Goal: Task Accomplishment & Management: Manage account settings

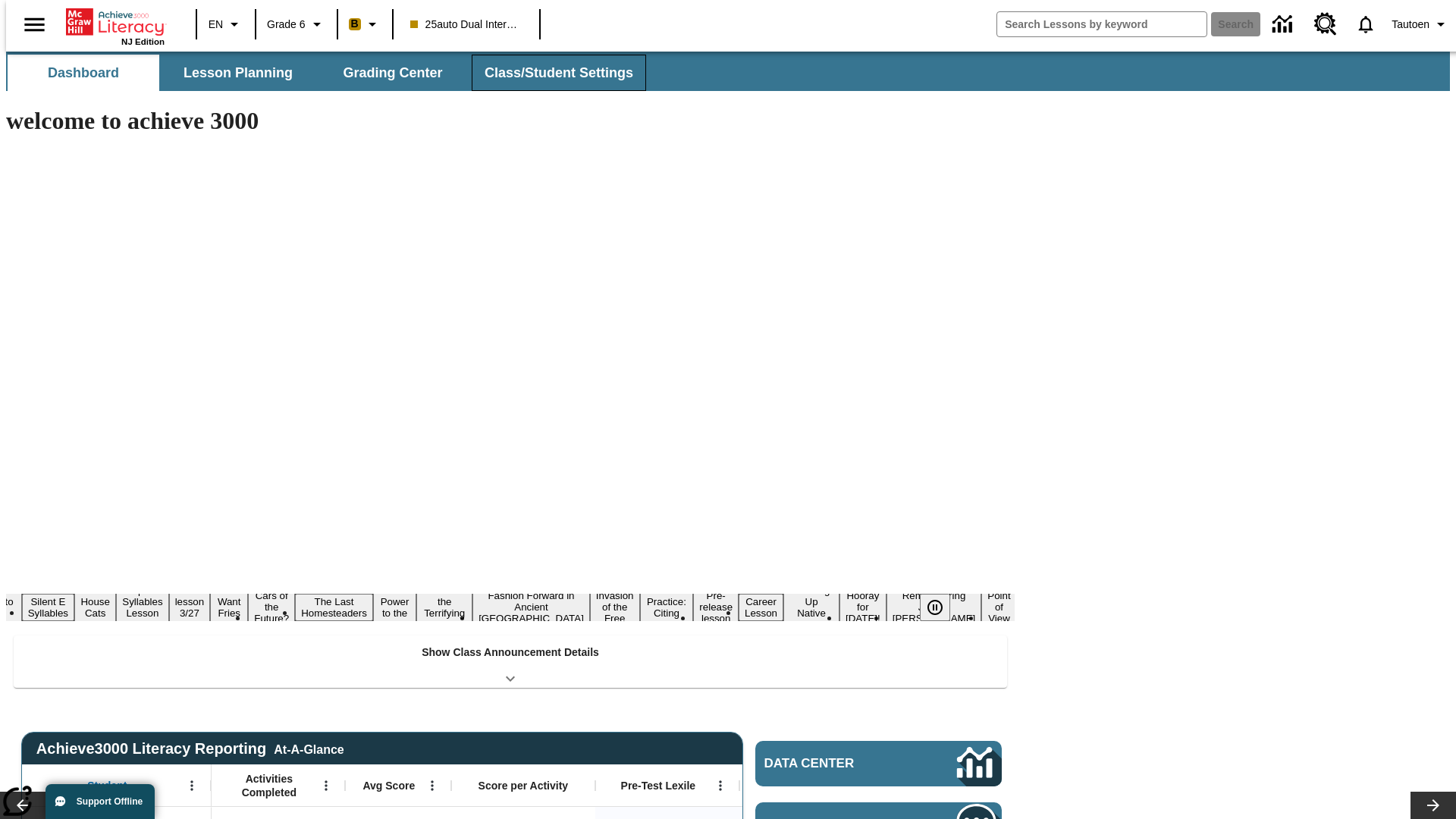
click at [550, 73] on button "Class/Student Settings" at bounding box center [558, 72] width 174 height 36
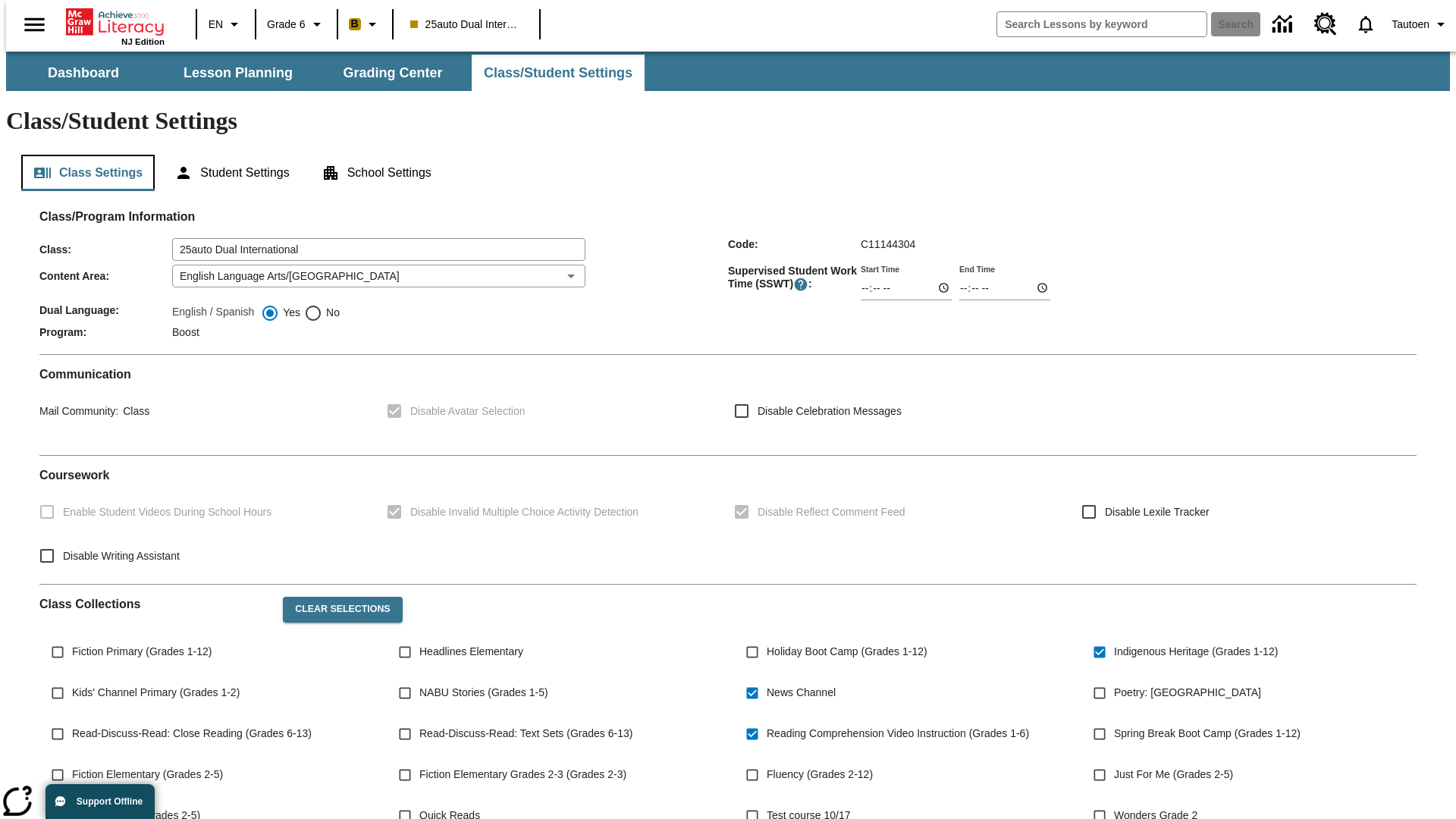
click at [82, 155] on button "Class Settings" at bounding box center [87, 173] width 133 height 36
click at [322, 305] on span "No" at bounding box center [331, 312] width 18 height 16
click at [322, 304] on input "No" at bounding box center [313, 313] width 18 height 18
radio input "true"
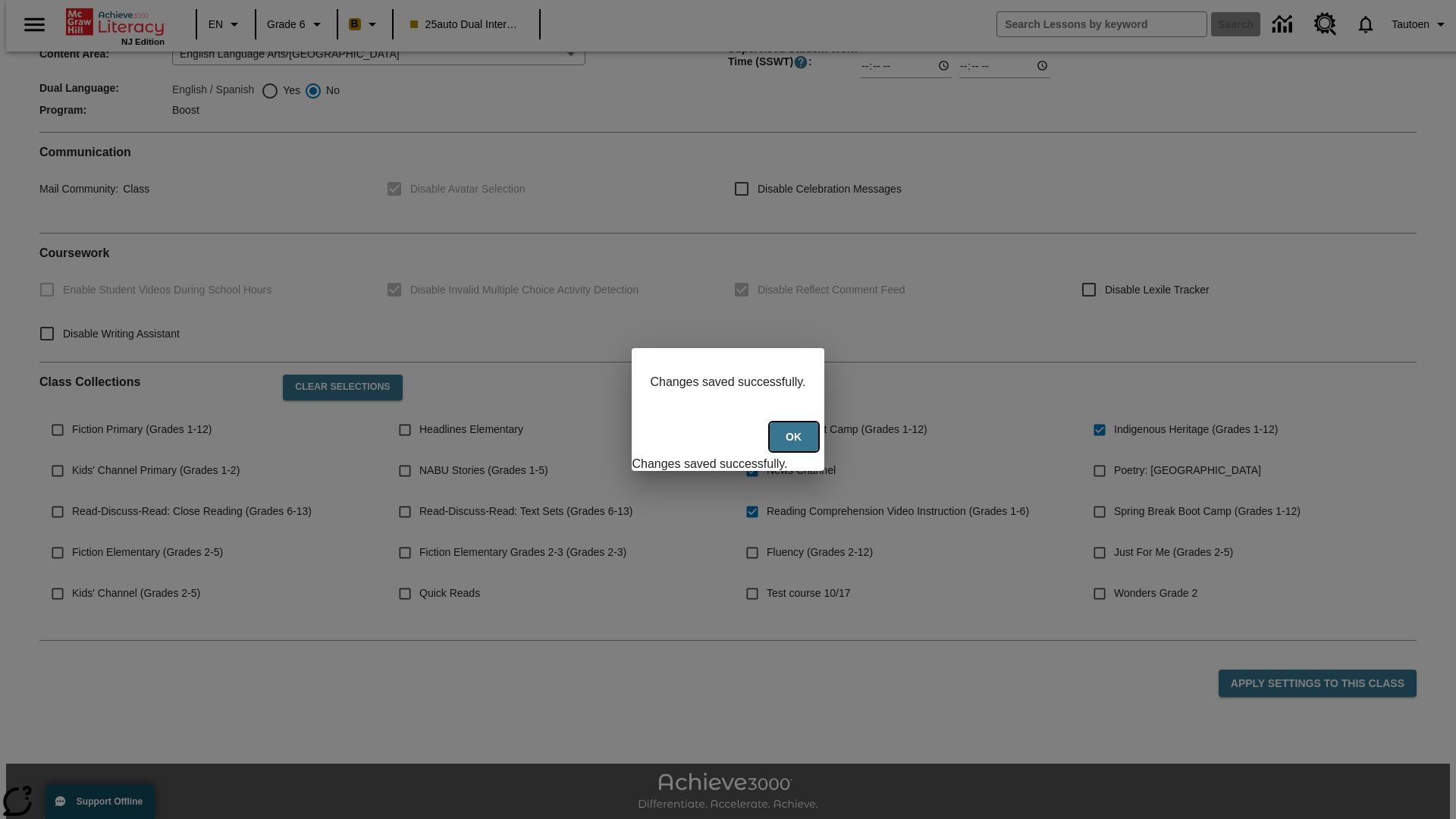
click at [795, 446] on button "Ok" at bounding box center [794, 436] width 49 height 29
